Goal: Navigation & Orientation: Go to known website

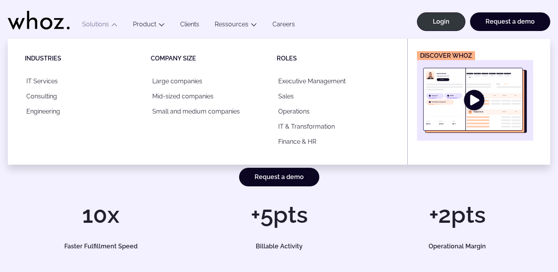
click at [305, 155] on ul "Industries IT Services Consulting Engineering Company size Large companies Mid-…" at bounding box center [214, 102] width 378 height 126
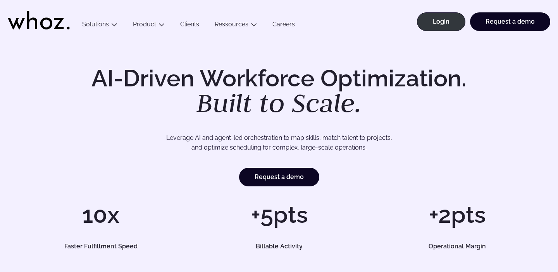
click at [375, 183] on div "Request a demo" at bounding box center [278, 177] width 527 height 19
click at [448, 23] on link "Login" at bounding box center [441, 21] width 48 height 19
click at [443, 20] on link "Login" at bounding box center [441, 21] width 48 height 19
